Goal: Task Accomplishment & Management: Use online tool/utility

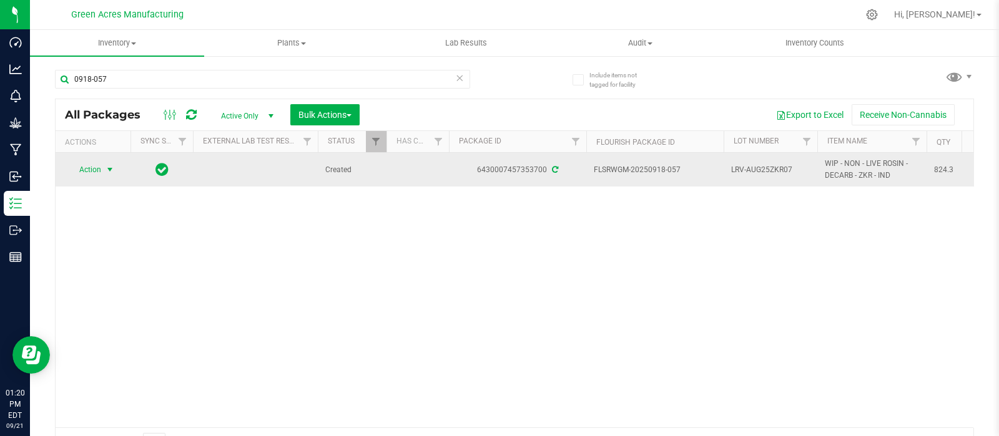
click at [107, 169] on span "select" at bounding box center [110, 170] width 10 height 10
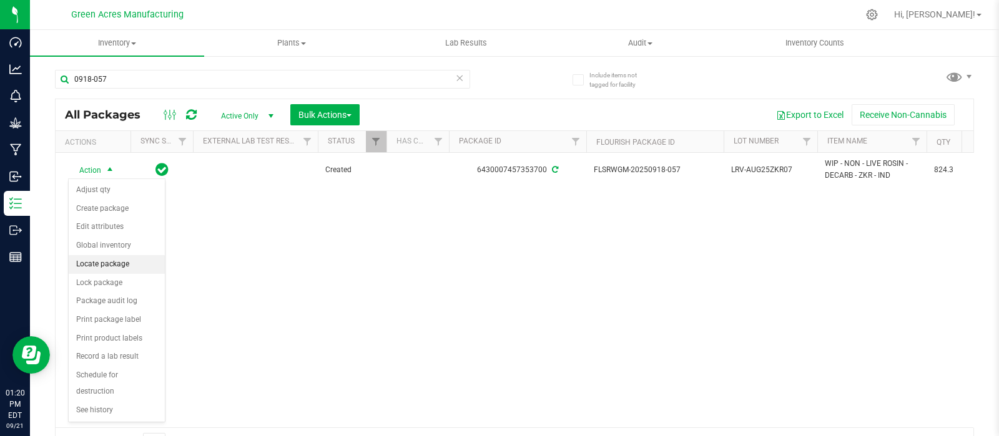
click at [94, 262] on li "Locate package" at bounding box center [117, 264] width 96 height 19
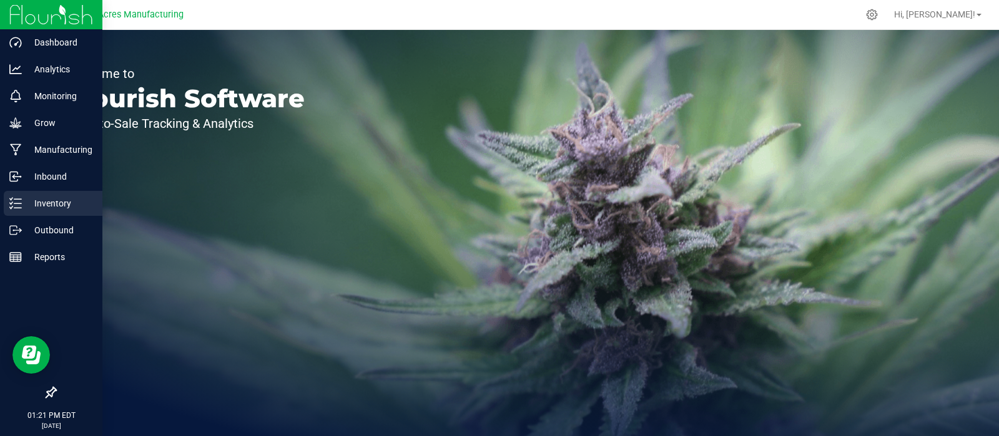
click at [50, 202] on p "Inventory" at bounding box center [59, 203] width 75 height 15
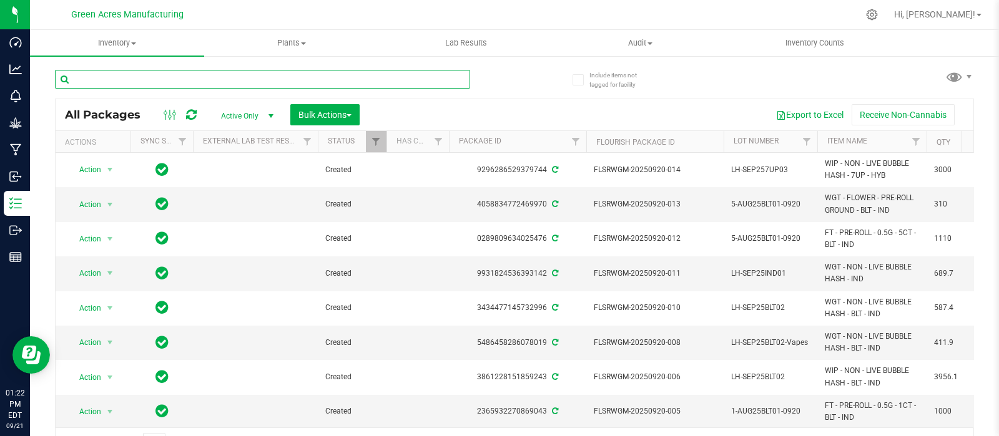
click at [112, 81] on input "text" at bounding box center [262, 79] width 415 height 19
paste input "GA-250625-FFP-33H-TB-CRUMBLE03"
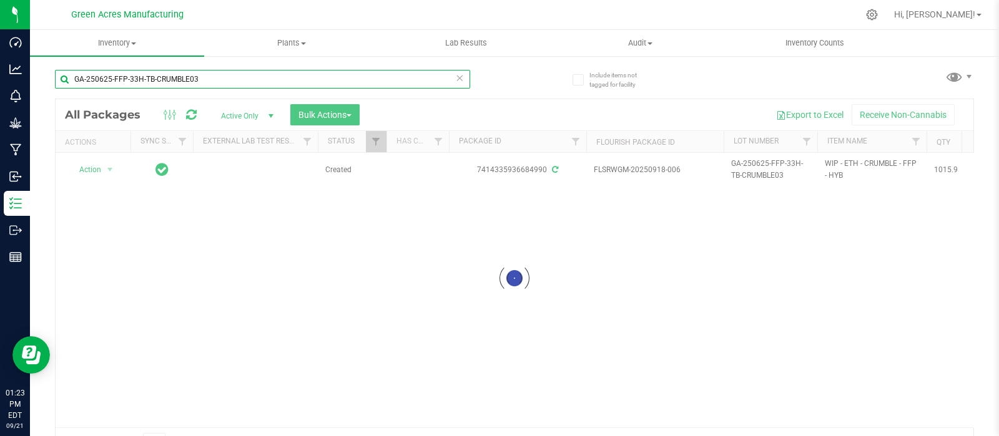
type input "GA-250625-FFP-33H-TB-CRUMBLE03"
click at [943, 421] on div at bounding box center [515, 278] width 918 height 358
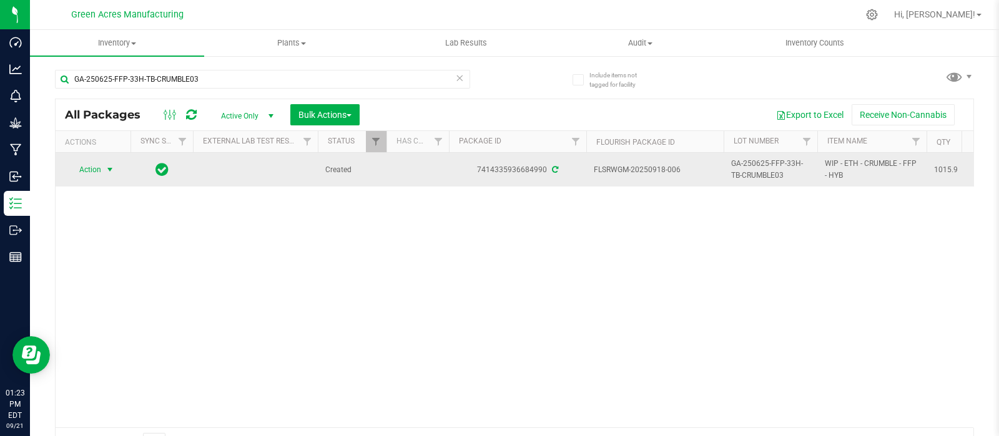
click at [106, 172] on span "select" at bounding box center [110, 170] width 10 height 10
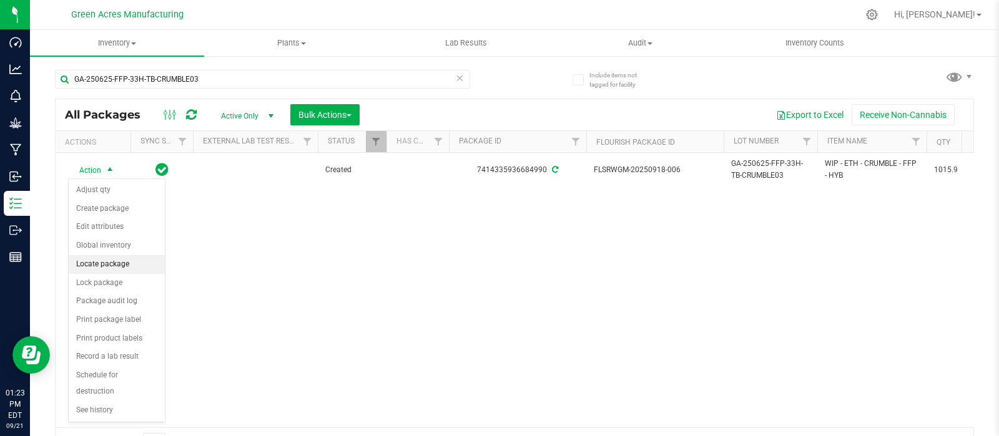
click at [97, 261] on li "Locate package" at bounding box center [117, 264] width 96 height 19
